Goal: Transaction & Acquisition: Obtain resource

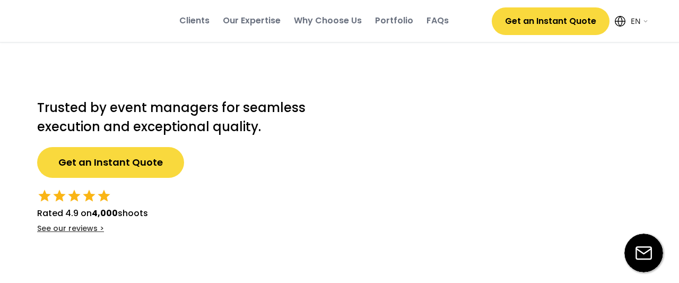
select select ""en""
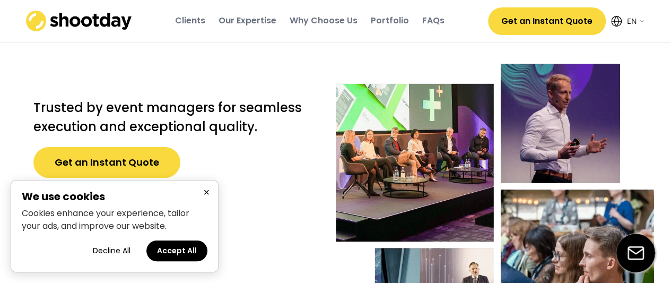
click at [206, 192] on button "×" at bounding box center [206, 192] width 13 height 13
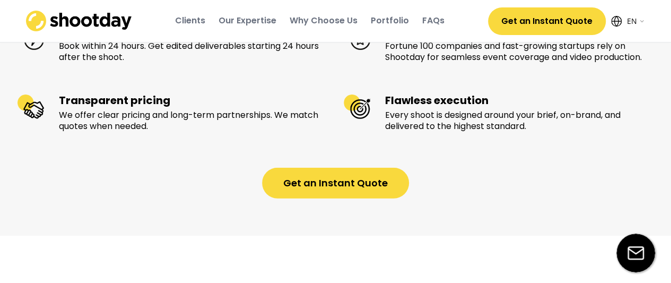
scroll to position [1200, 0]
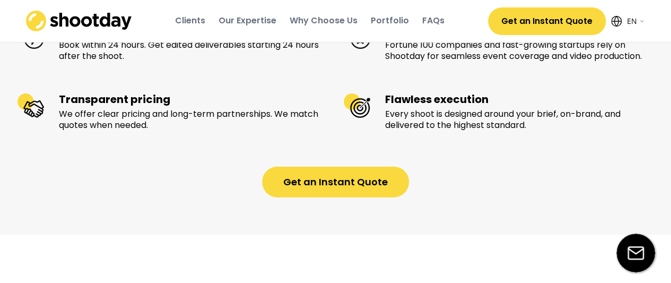
click at [190, 24] on div "Clients" at bounding box center [190, 21] width 30 height 12
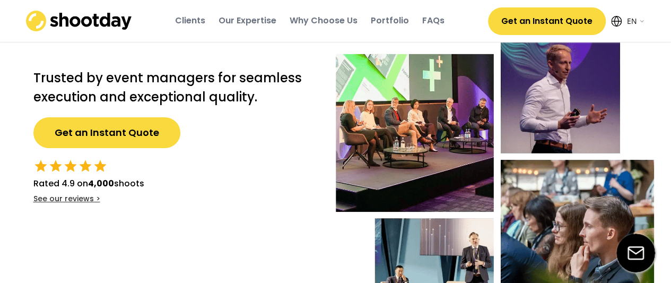
scroll to position [19, 0]
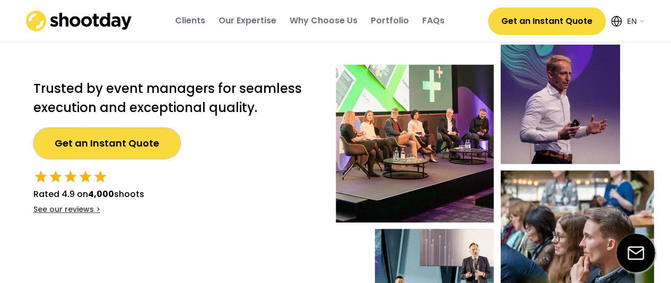
click at [140, 147] on button "Get an Instant Quote" at bounding box center [106, 143] width 147 height 31
